Goal: Task Accomplishment & Management: Manage account settings

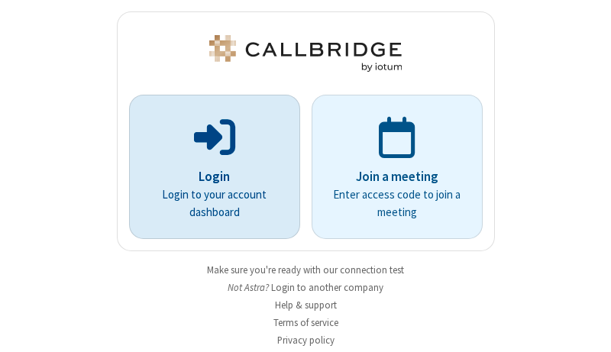
click at [209, 177] on p "Login" at bounding box center [215, 177] width 128 height 20
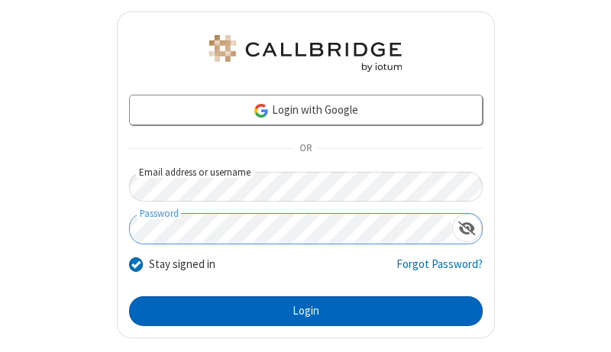
click at [300, 311] on button "Login" at bounding box center [306, 312] width 354 height 31
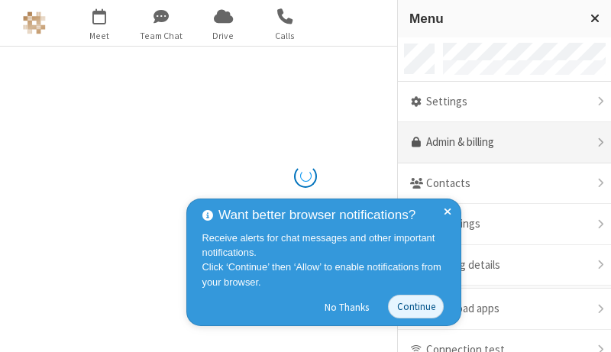
click at [499, 143] on link "Admin & billing" at bounding box center [504, 142] width 213 height 41
